Goal: Navigation & Orientation: Find specific page/section

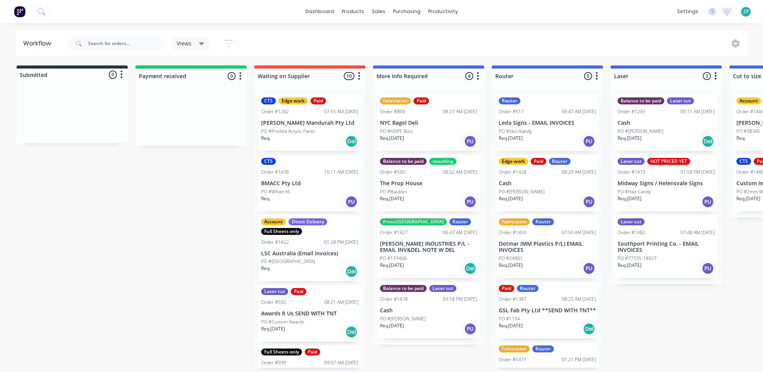
scroll to position [0, 1082]
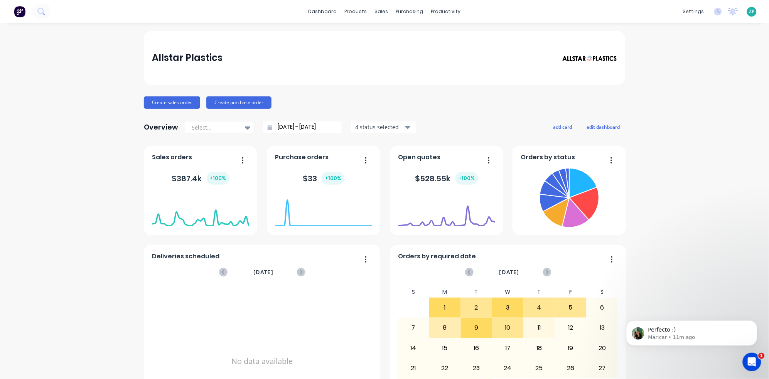
click at [748, 358] on icon "Open Intercom Messenger" at bounding box center [751, 361] width 13 height 13
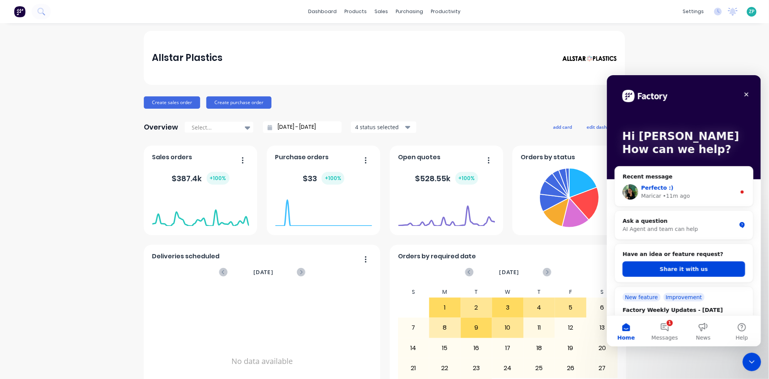
click at [671, 196] on div "• 11m ago" at bounding box center [675, 196] width 27 height 8
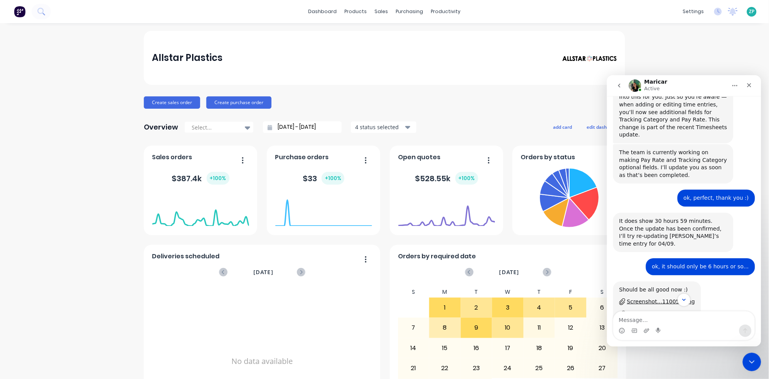
scroll to position [522, 0]
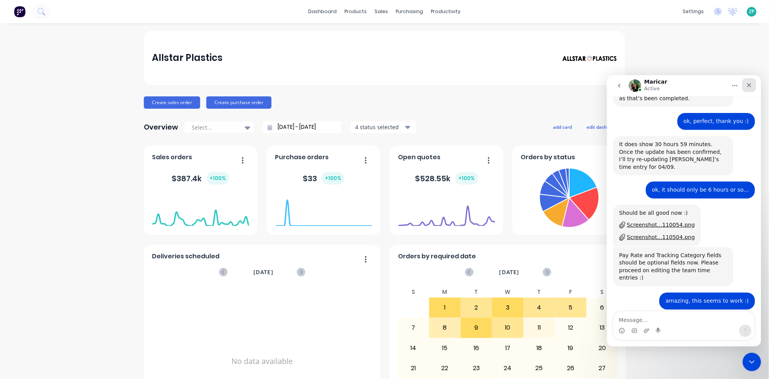
click at [749, 84] on icon "Close" at bounding box center [749, 85] width 6 height 6
